Goal: Find specific page/section: Find specific page/section

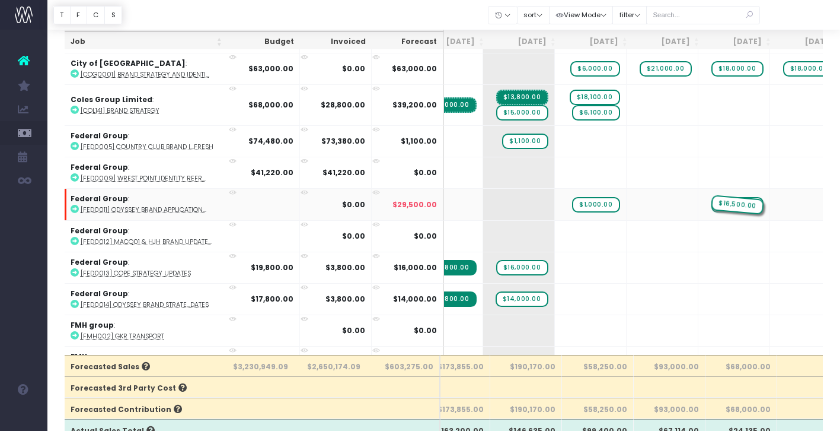
drag, startPoint x: 604, startPoint y: 205, endPoint x: 671, endPoint y: 211, distance: 66.7
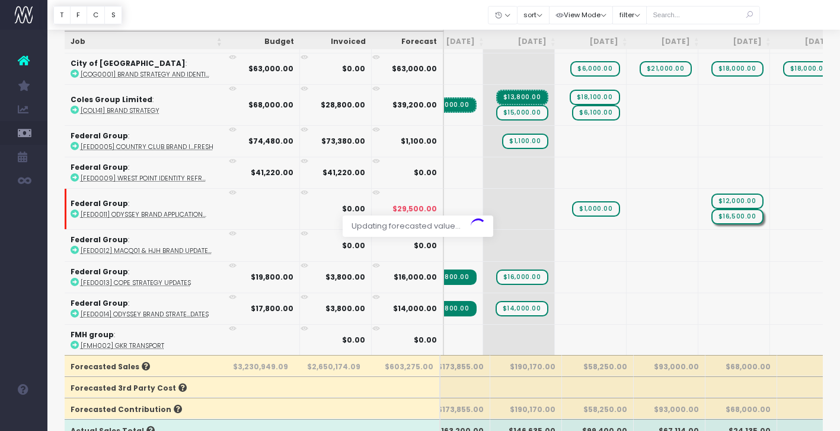
drag, startPoint x: 538, startPoint y: 211, endPoint x: 590, endPoint y: 208, distance: 51.7
click at [590, 208] on div at bounding box center [420, 215] width 840 height 431
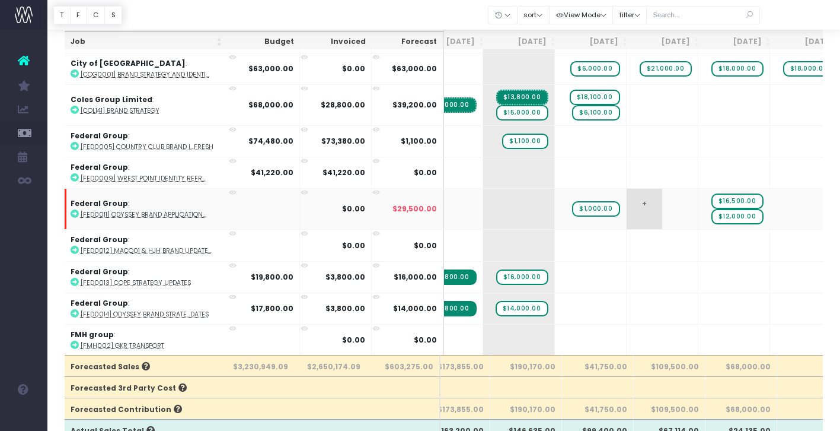
drag, startPoint x: 537, startPoint y: 208, endPoint x: 603, endPoint y: 208, distance: 65.8
drag, startPoint x: 534, startPoint y: 209, endPoint x: 601, endPoint y: 205, distance: 67.1
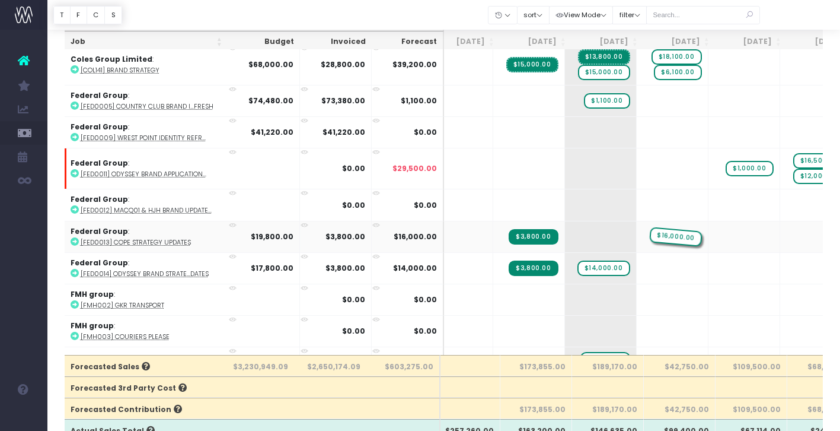
drag, startPoint x: 541, startPoint y: 232, endPoint x: 593, endPoint y: 232, distance: 51.6
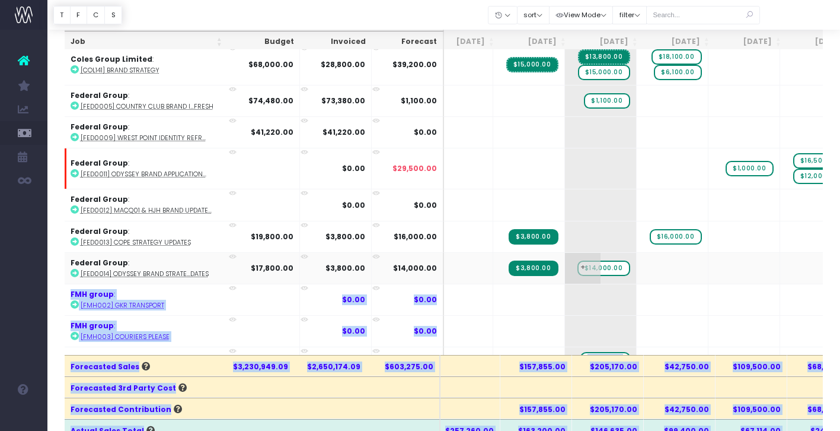
drag, startPoint x: 539, startPoint y: 267, endPoint x: 543, endPoint y: 278, distance: 11.7
drag, startPoint x: 539, startPoint y: 263, endPoint x: 666, endPoint y: 260, distance: 127.5
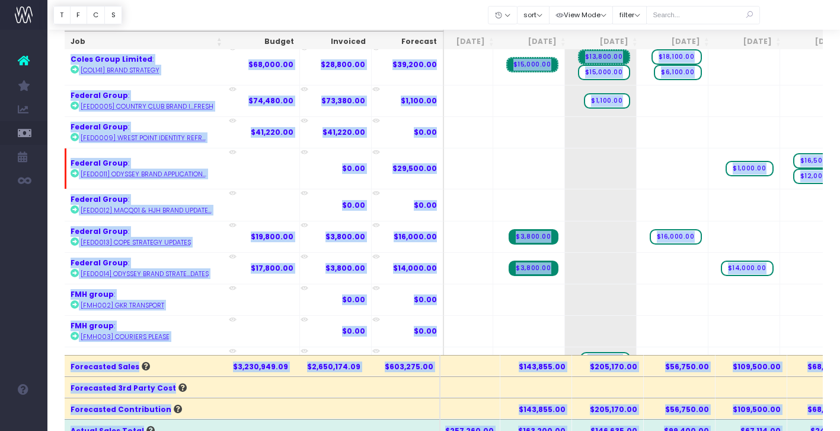
click at [637, 277] on td "+" at bounding box center [673, 267] width 72 height 31
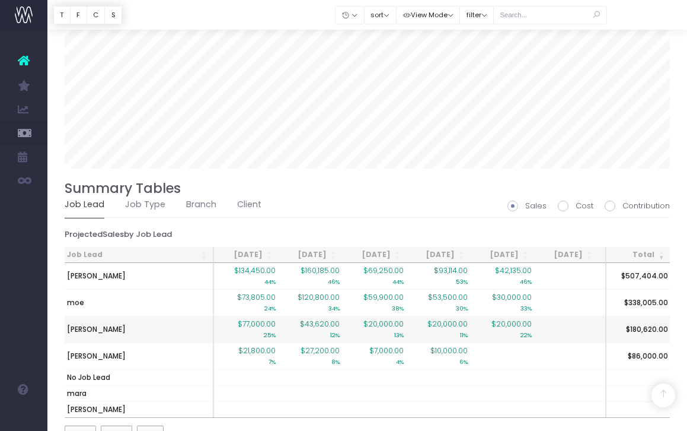
scroll to position [762, 0]
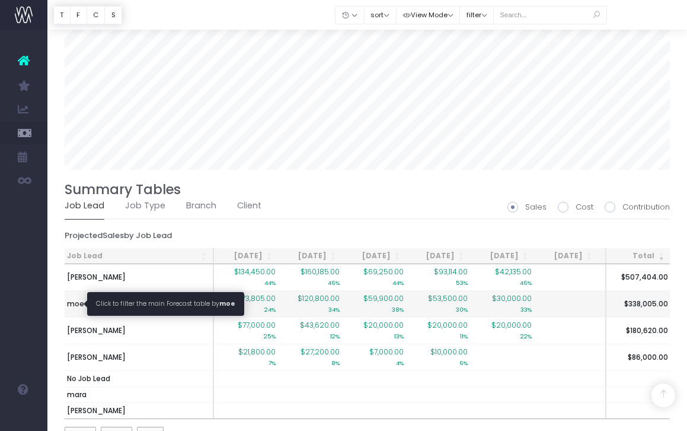
click at [81, 303] on span "moe" at bounding box center [75, 303] width 17 height 11
type input ""Job lead: moe""
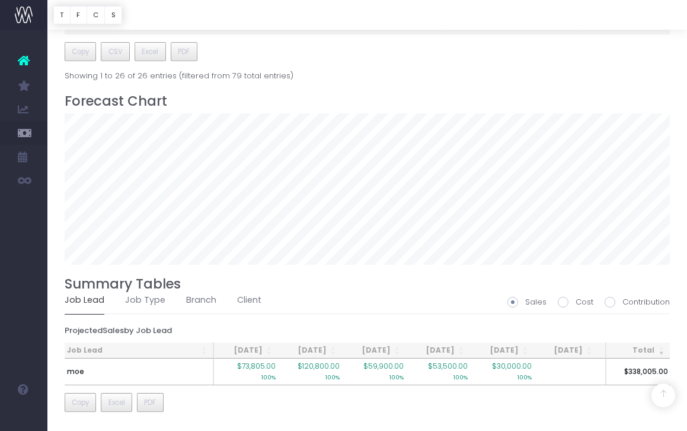
scroll to position [0, 76]
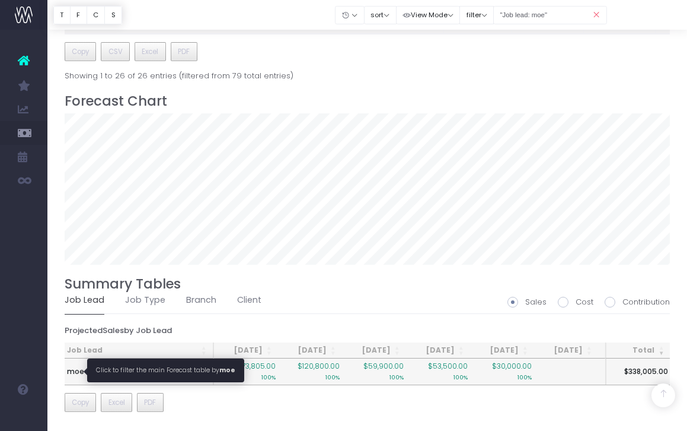
click at [77, 374] on span "moe" at bounding box center [75, 371] width 17 height 11
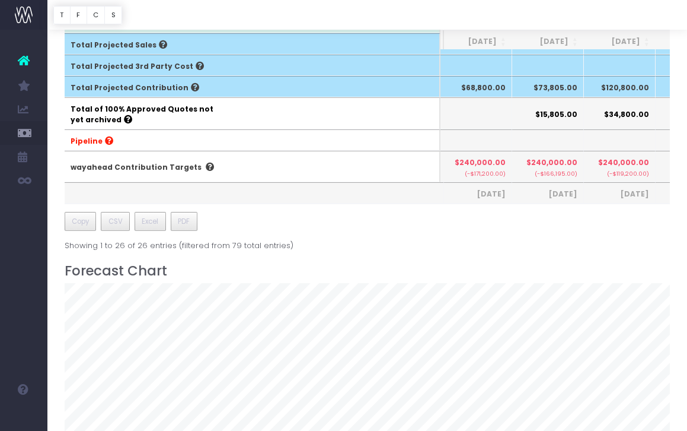
scroll to position [667, 0]
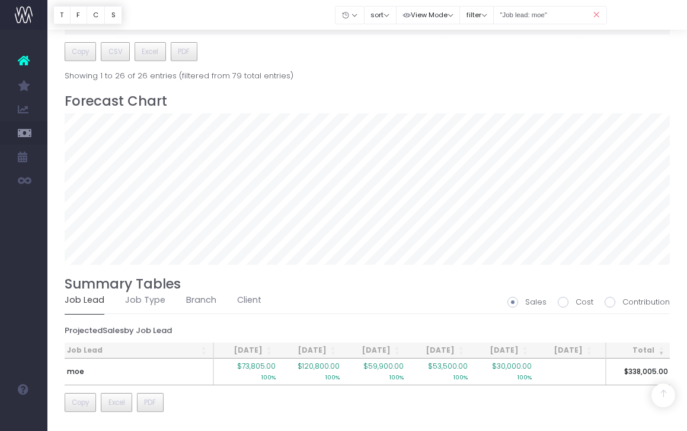
click at [83, 351] on th "Job Lead" at bounding box center [139, 350] width 149 height 16
click at [83, 350] on th "Job Lead" at bounding box center [139, 350] width 149 height 16
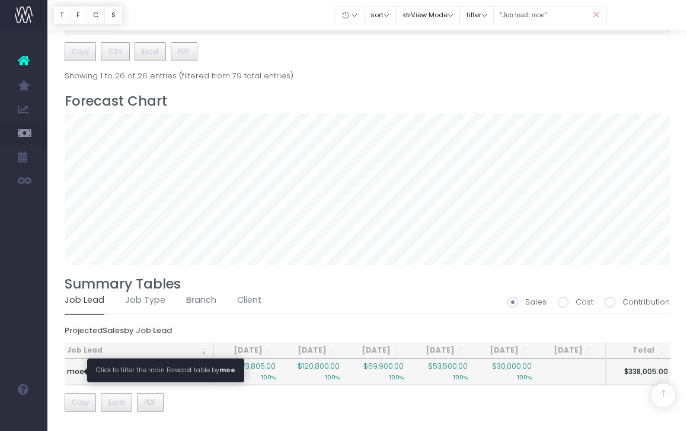
click at [75, 375] on span "moe" at bounding box center [75, 371] width 17 height 11
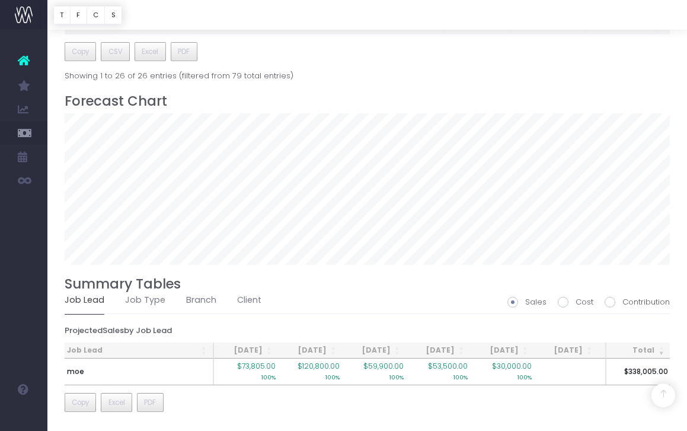
scroll to position [0, 76]
click at [203, 349] on th "Job Lead" at bounding box center [139, 350] width 149 height 16
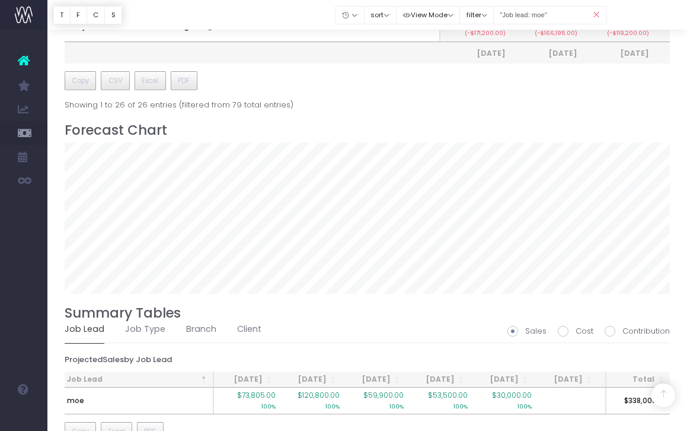
scroll to position [667, 0]
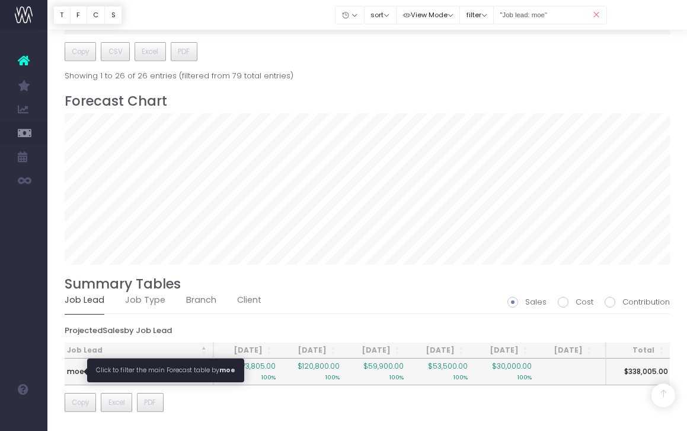
click at [77, 366] on span "moe" at bounding box center [75, 371] width 17 height 11
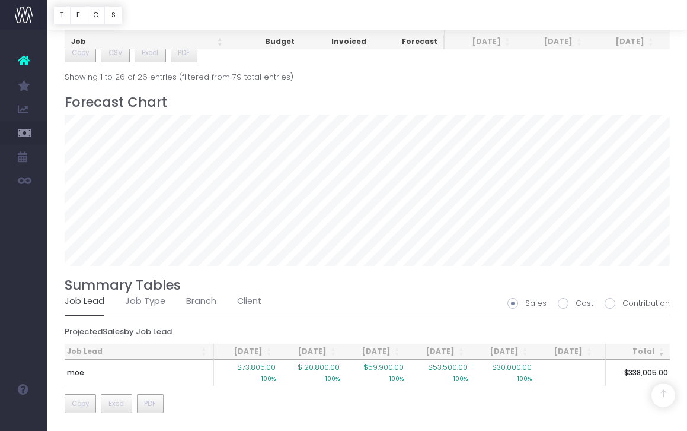
scroll to position [0, 76]
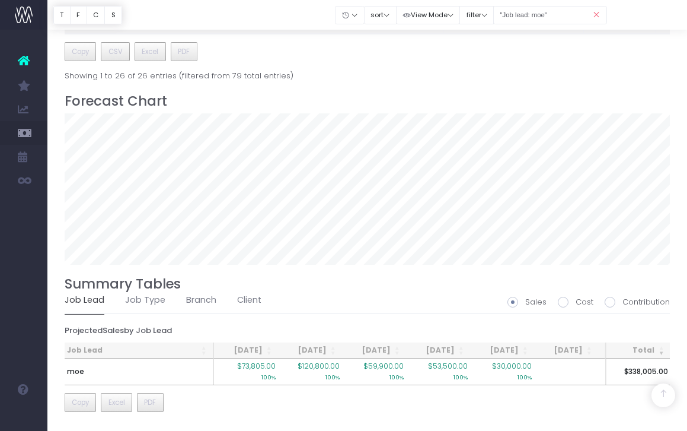
click at [92, 297] on link "Job Lead" at bounding box center [85, 299] width 40 height 27
click at [148, 300] on link "Job Type" at bounding box center [145, 299] width 40 height 27
click at [65, 295] on link "Job Lead" at bounding box center [85, 299] width 40 height 27
click at [101, 305] on link "Job Lead" at bounding box center [85, 299] width 40 height 27
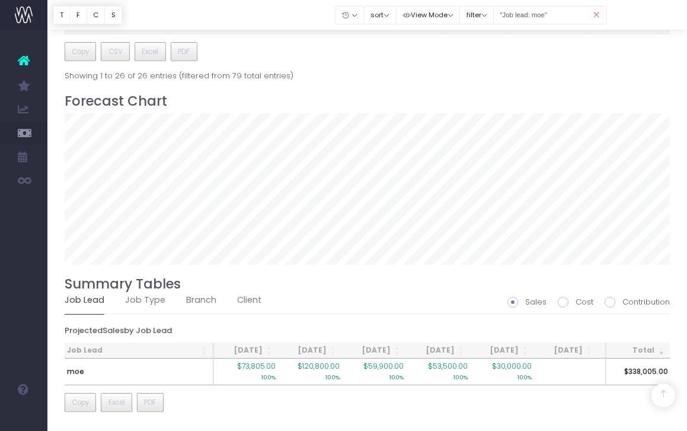
click at [104, 332] on span "Sales" at bounding box center [113, 330] width 21 height 9
click at [514, 302] on span at bounding box center [513, 302] width 11 height 11
click at [525, 302] on input "Sales" at bounding box center [529, 300] width 8 height 8
click at [393, 15] on button "sort" at bounding box center [380, 15] width 33 height 18
click at [429, 60] on link "Sort by Client Name Asc" at bounding box center [411, 58] width 93 height 20
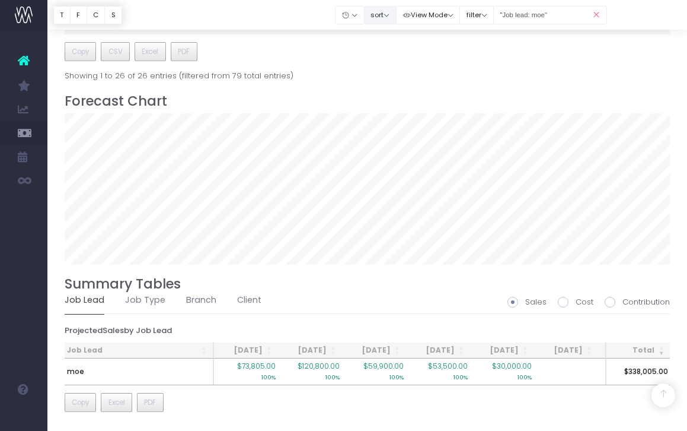
click at [393, 15] on button "sort" at bounding box center [380, 15] width 33 height 18
click at [404, 42] on link "Sort by Job Name Asc" at bounding box center [413, 38] width 96 height 20
click at [151, 305] on link "Job Type" at bounding box center [145, 299] width 40 height 27
click at [88, 296] on link "Job Lead" at bounding box center [85, 299] width 40 height 27
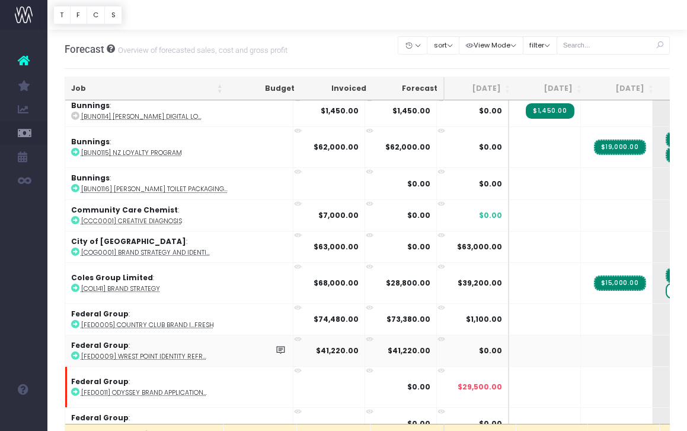
scroll to position [751, 0]
